Goal: Task Accomplishment & Management: Use online tool/utility

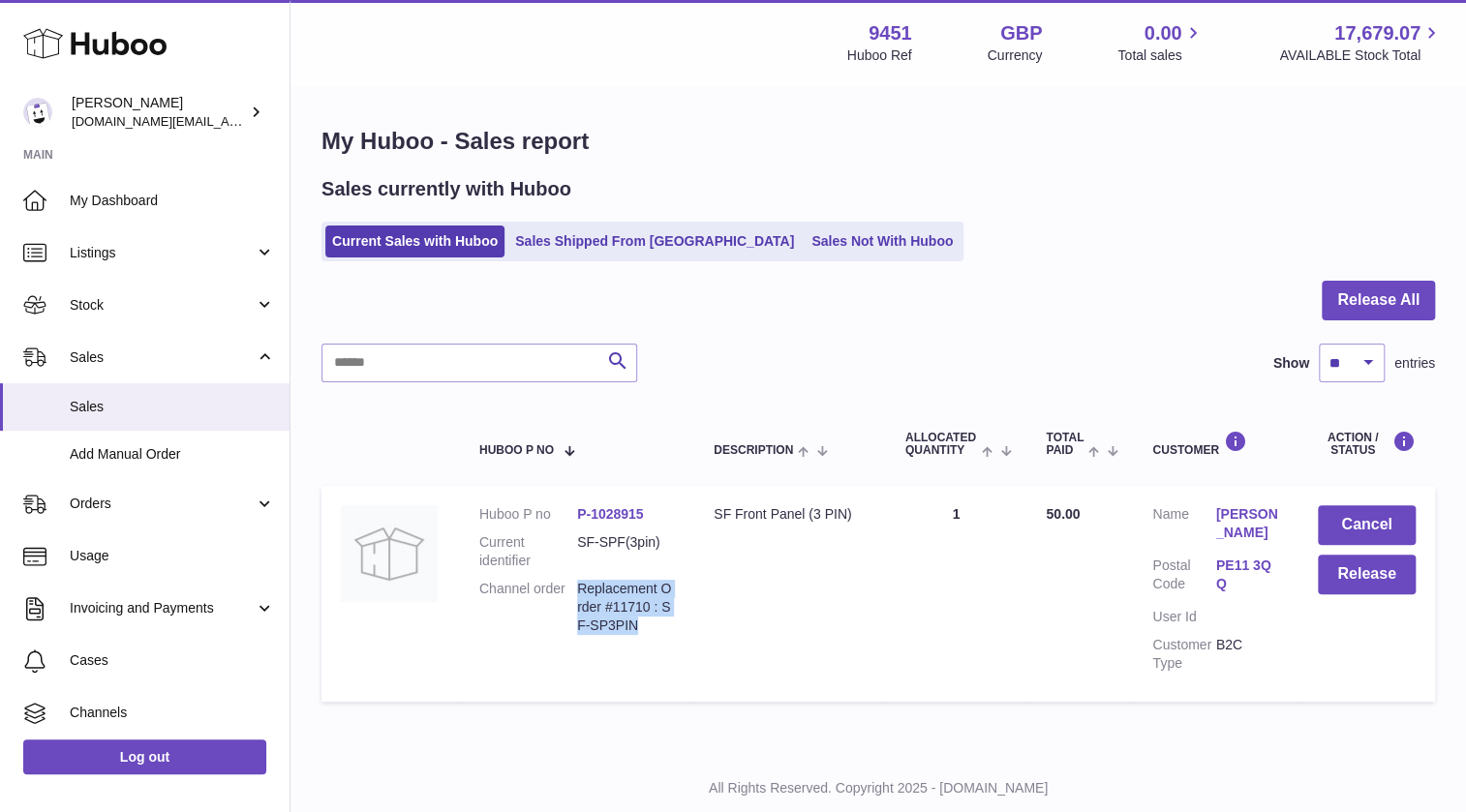
drag, startPoint x: 646, startPoint y: 620, endPoint x: 660, endPoint y: 630, distance: 17.2
click at [660, 630] on dd "Replacement Order #11710 : SF-SP3PIN" at bounding box center [626, 608] width 98 height 56
click at [1359, 573] on button "Release" at bounding box center [1366, 574] width 98 height 40
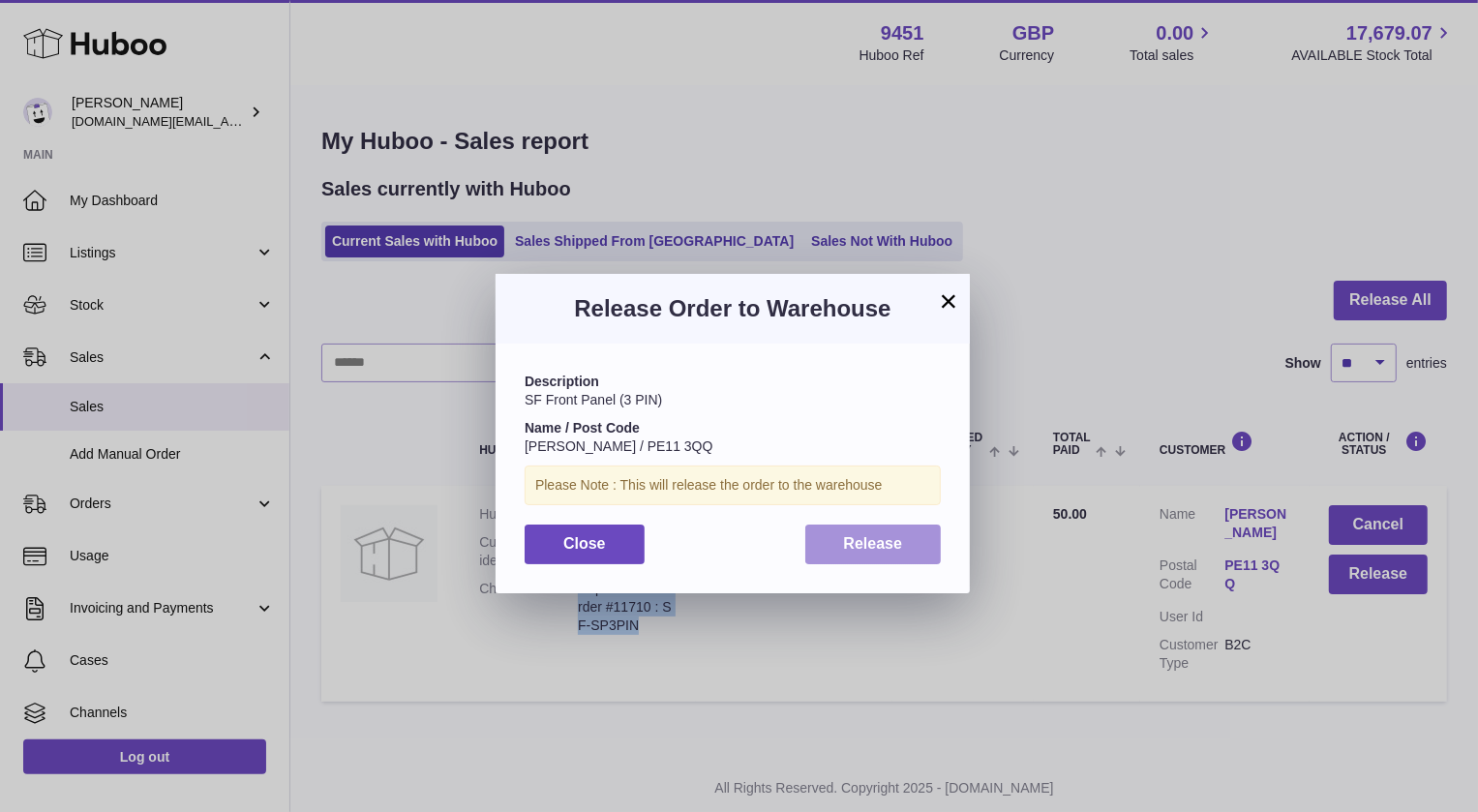
click at [891, 550] on span "Release" at bounding box center [874, 543] width 60 height 17
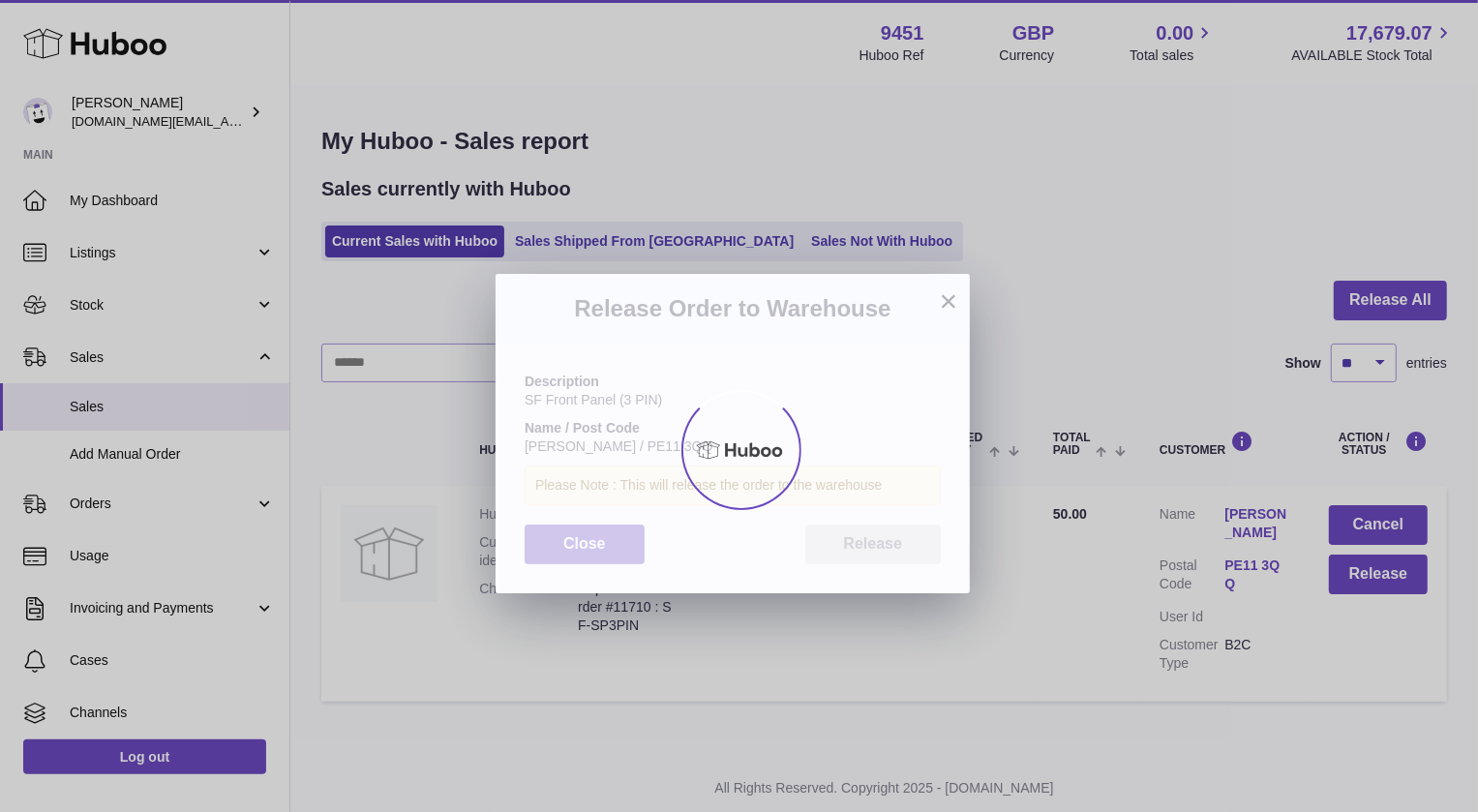
click at [679, 745] on div at bounding box center [739, 449] width 1478 height 725
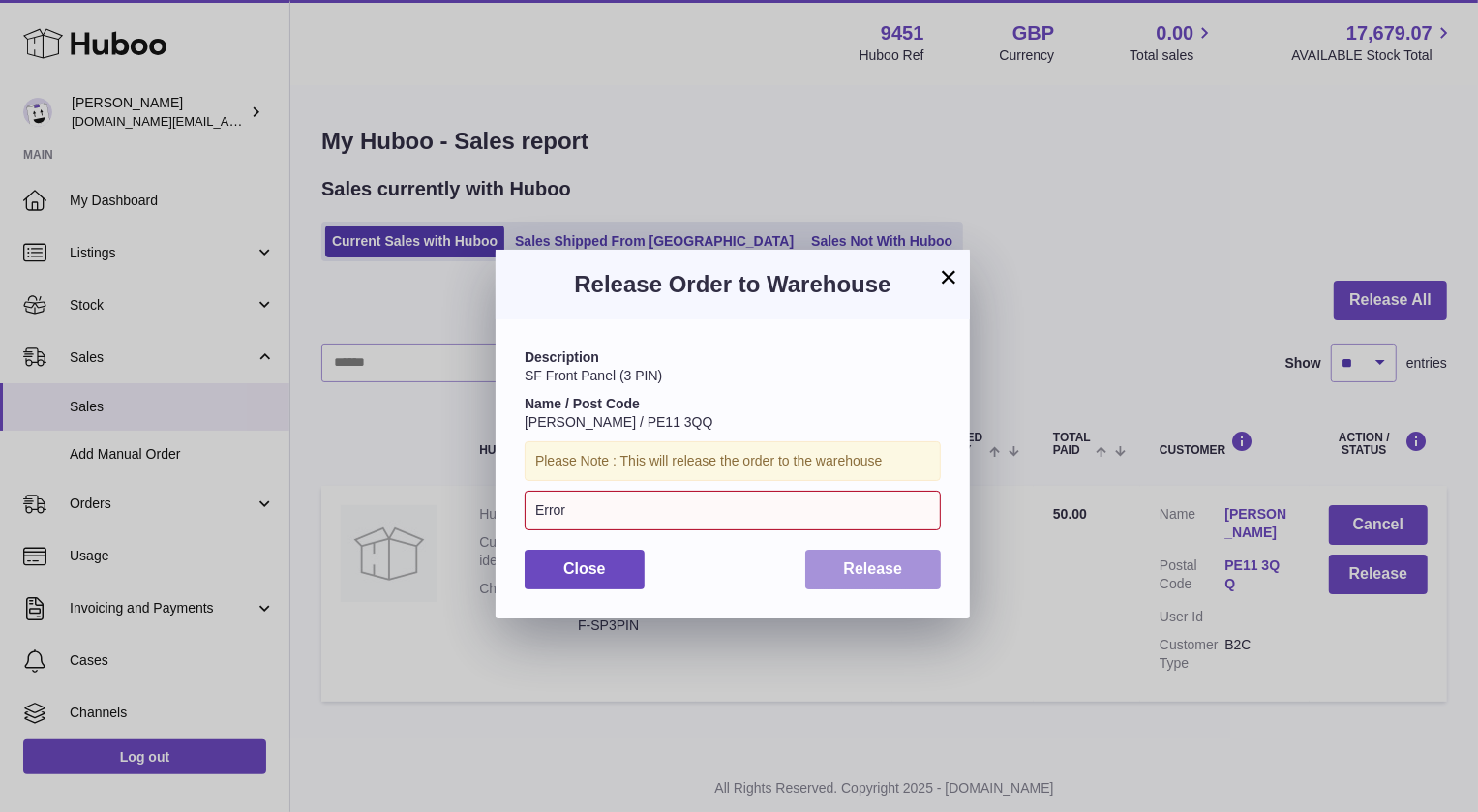
click at [893, 576] on span "Release" at bounding box center [874, 568] width 60 height 17
click at [952, 276] on button "×" at bounding box center [948, 276] width 23 height 23
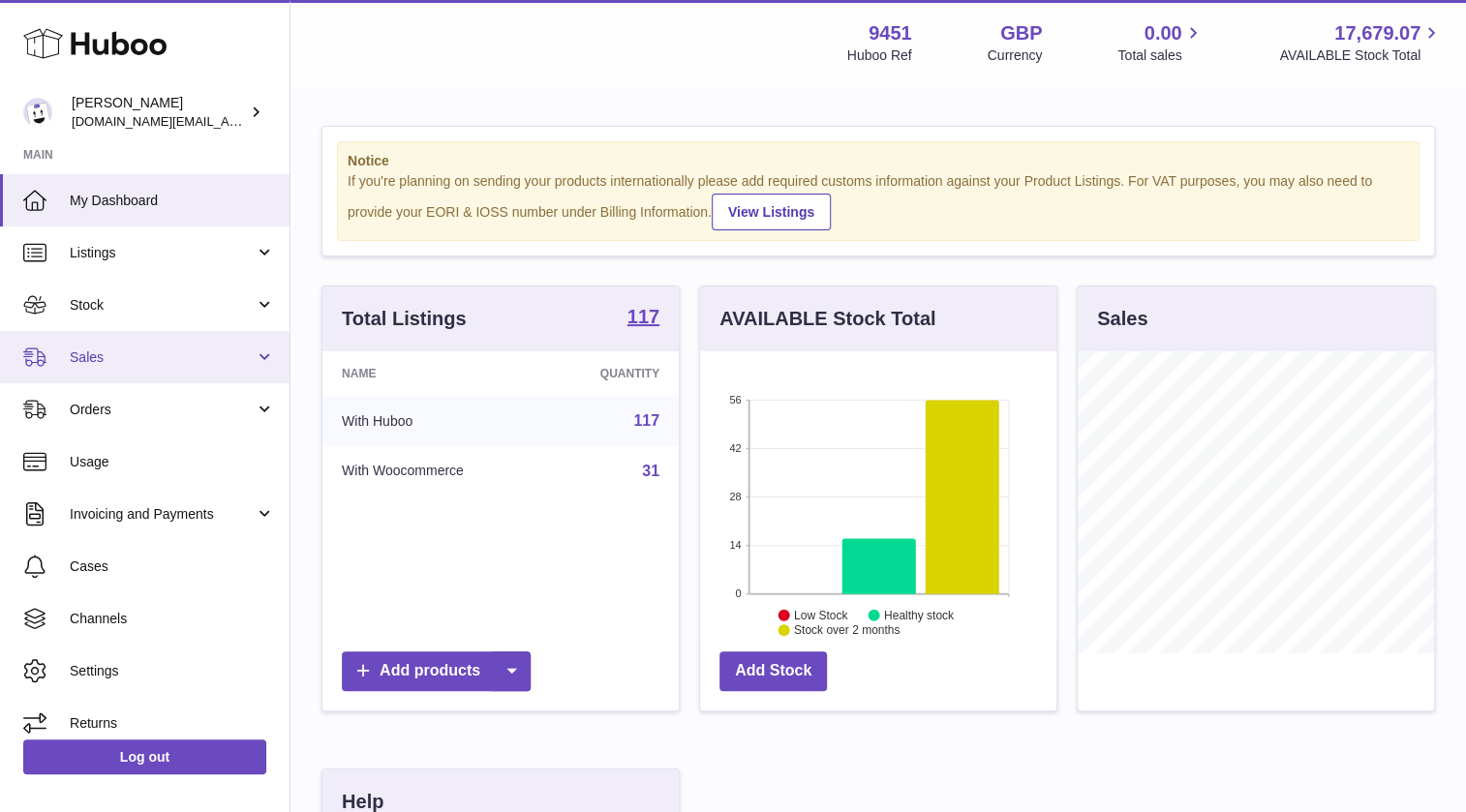
click at [120, 361] on span "Sales" at bounding box center [162, 357] width 184 height 19
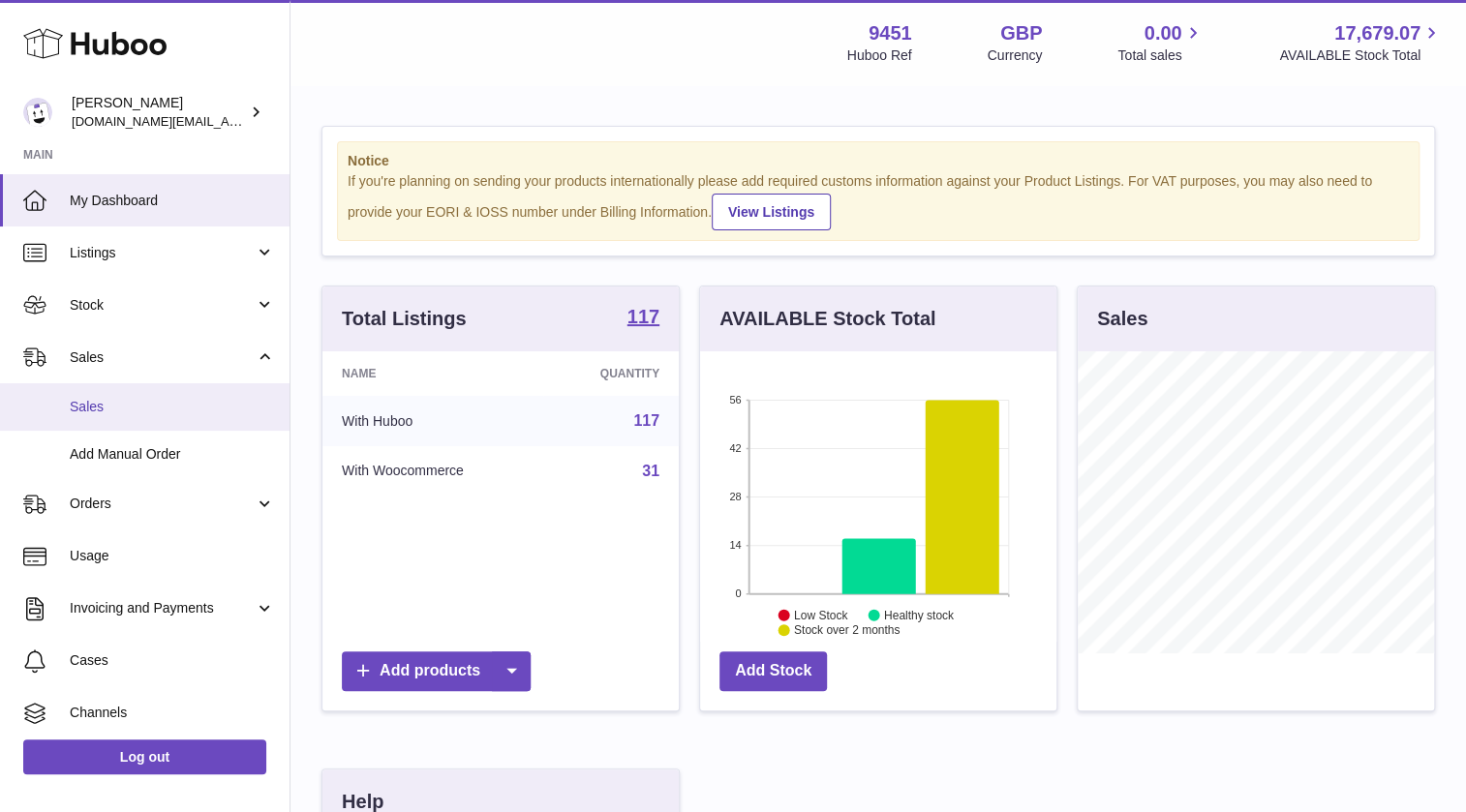
click at [116, 415] on span "Sales" at bounding box center [172, 406] width 205 height 19
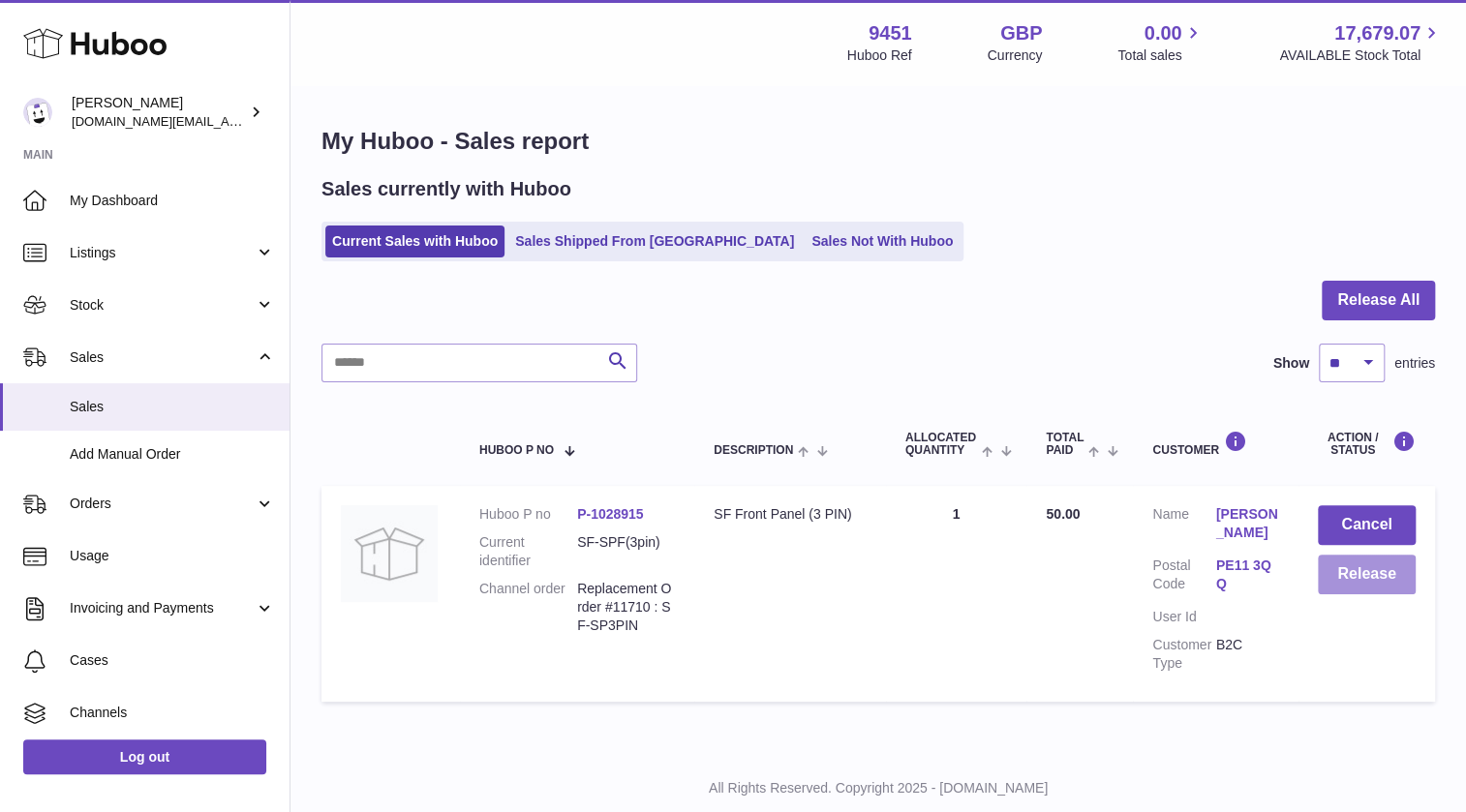
click at [1371, 578] on button "Release" at bounding box center [1366, 574] width 98 height 40
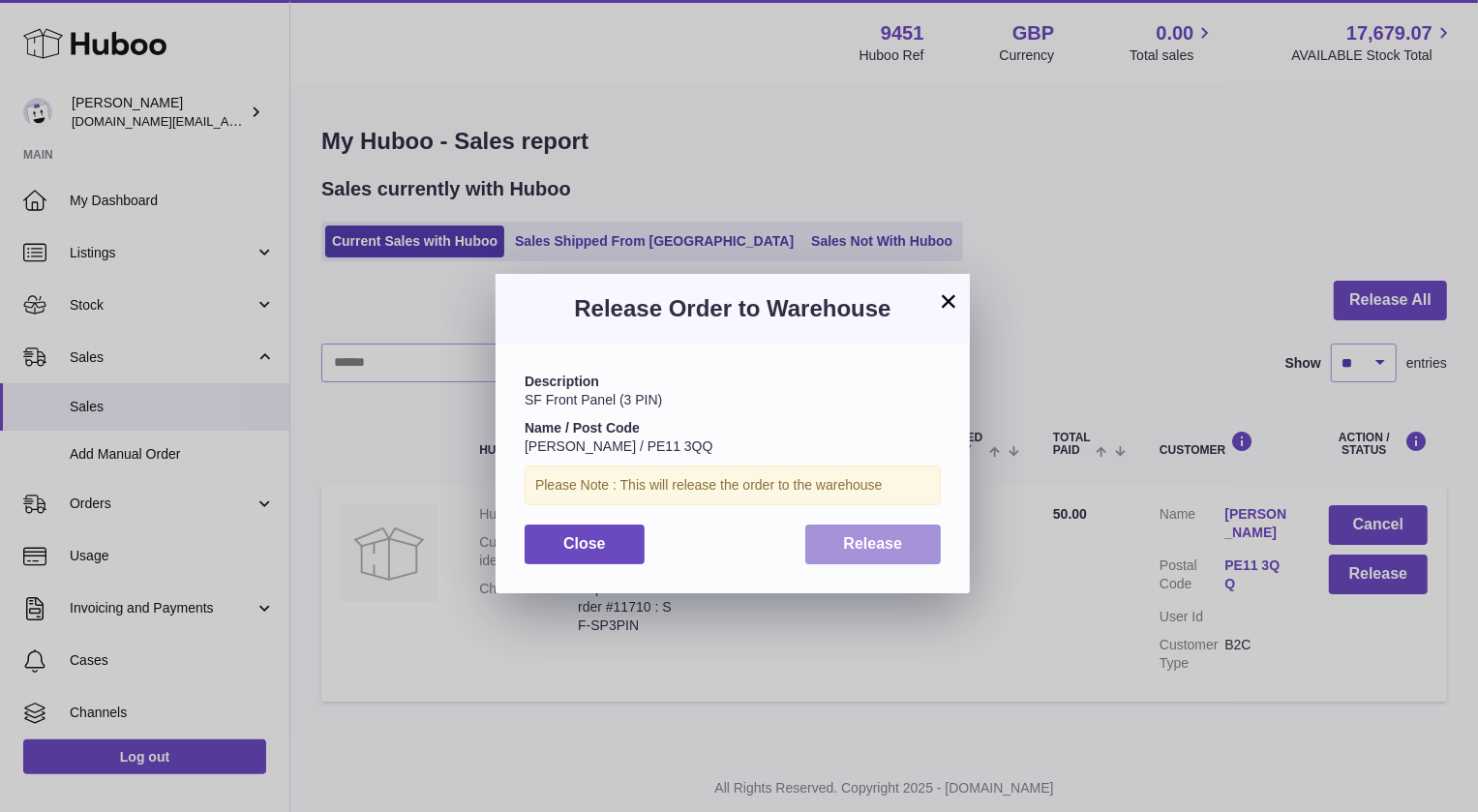
click at [886, 543] on span "Release" at bounding box center [874, 543] width 60 height 17
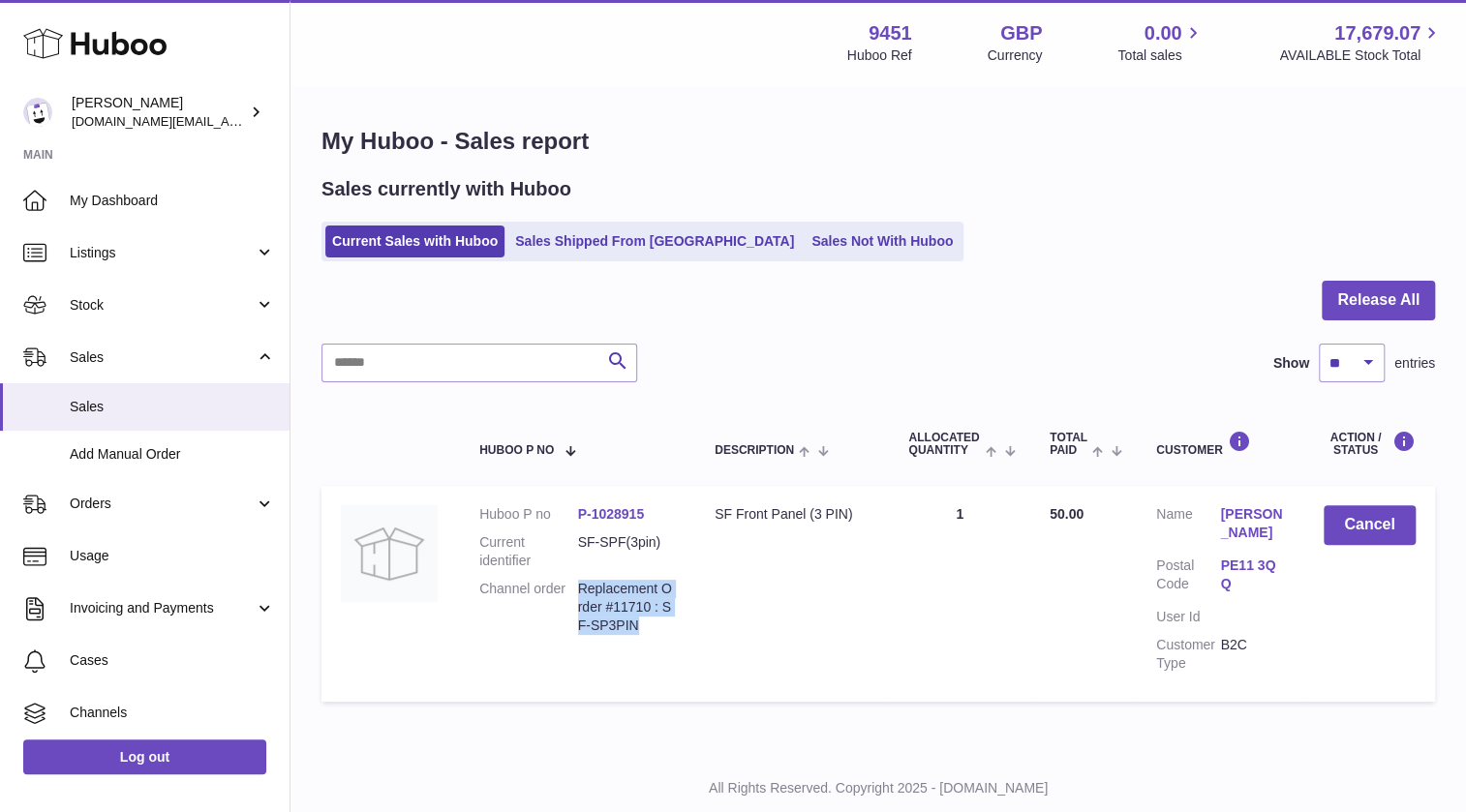
drag, startPoint x: 579, startPoint y: 583, endPoint x: 669, endPoint y: 630, distance: 101.5
click at [669, 630] on dd "Replacement Order #11710 : SF-SP3PIN" at bounding box center [628, 608] width 99 height 56
copy dd "Replacement Order #11710 : SF-SP3PIN"
drag, startPoint x: 1202, startPoint y: 509, endPoint x: 1256, endPoint y: 549, distance: 67.2
click at [1256, 549] on dl "Customer Name [PERSON_NAME] Postal Code PE11 3QQ User Id Customer Type B2C" at bounding box center [1220, 593] width 129 height 176
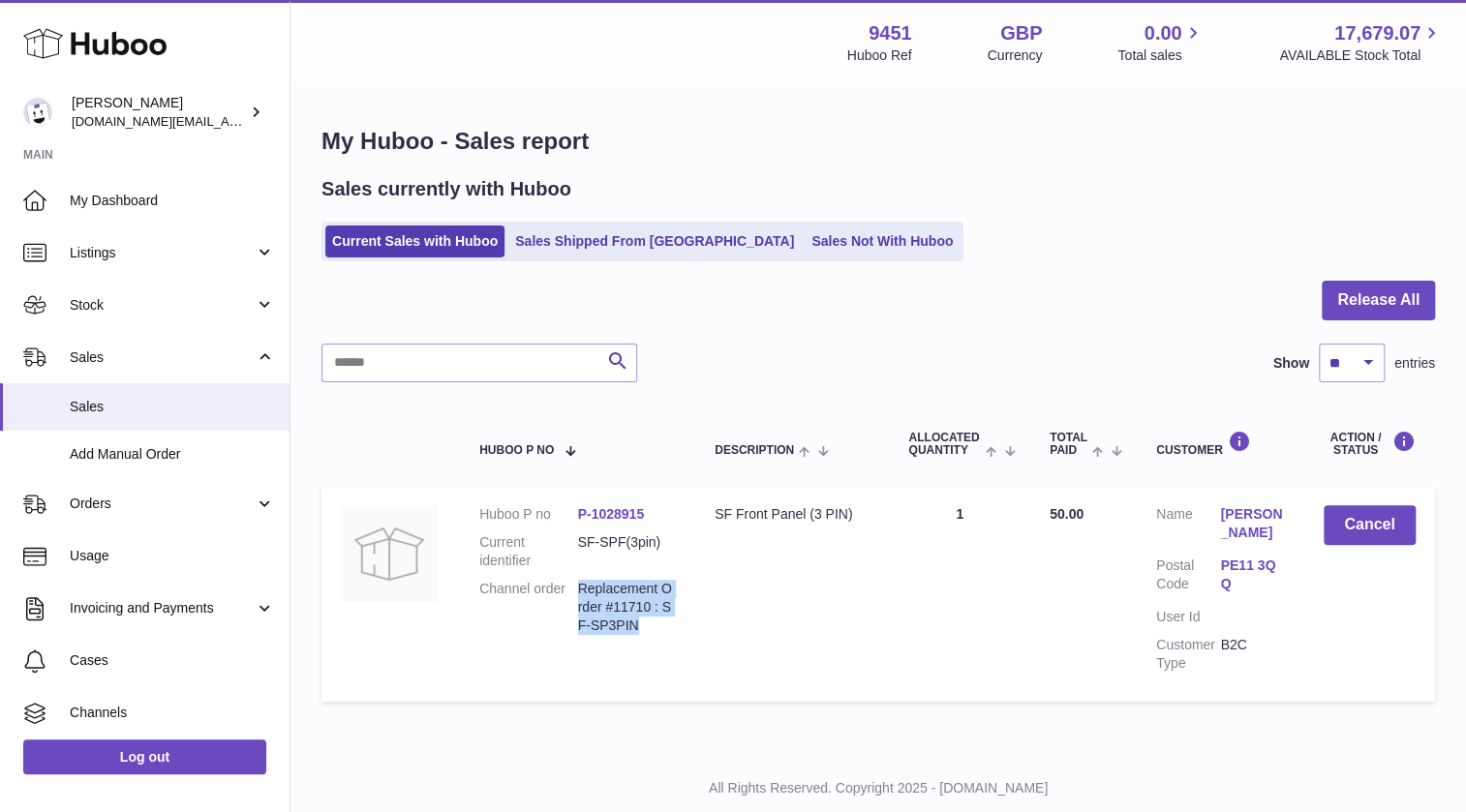
copy dl "[PERSON_NAME]"
